Goal: Check status: Check status

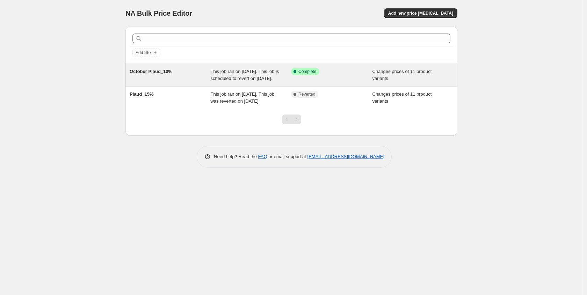
click at [238, 77] on span "This job ran on October 1, 2025. This job is scheduled to revert on October 11,…" at bounding box center [245, 75] width 68 height 12
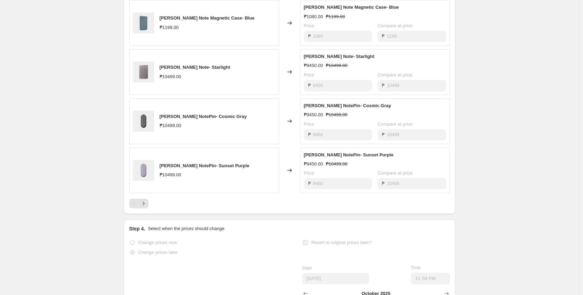
scroll to position [393, 0]
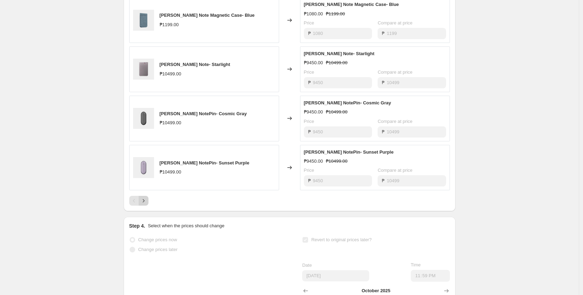
click at [148, 206] on button "Next" at bounding box center [144, 201] width 10 height 10
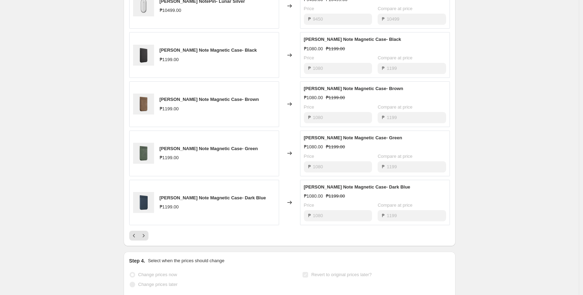
scroll to position [415, 0]
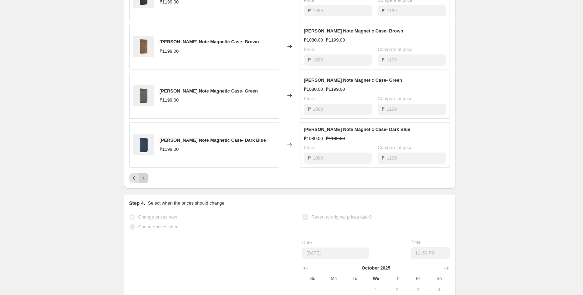
click at [143, 182] on icon "Next" at bounding box center [143, 178] width 7 height 7
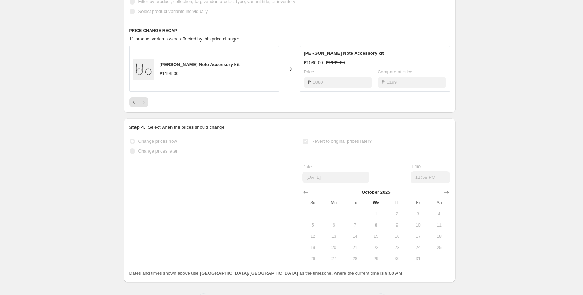
scroll to position [288, 0]
